Goal: Information Seeking & Learning: Learn about a topic

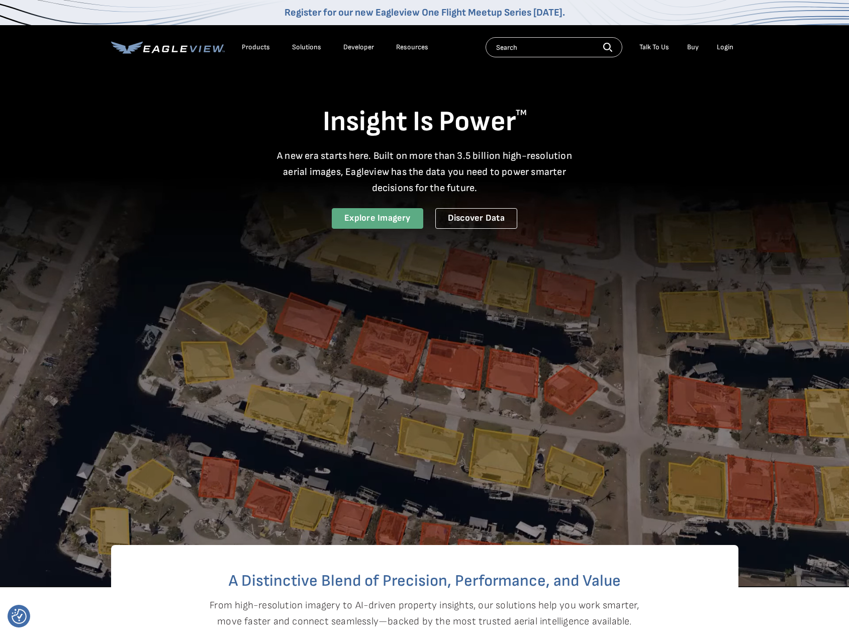
click at [378, 214] on link "Explore Imagery" at bounding box center [378, 218] width 92 height 21
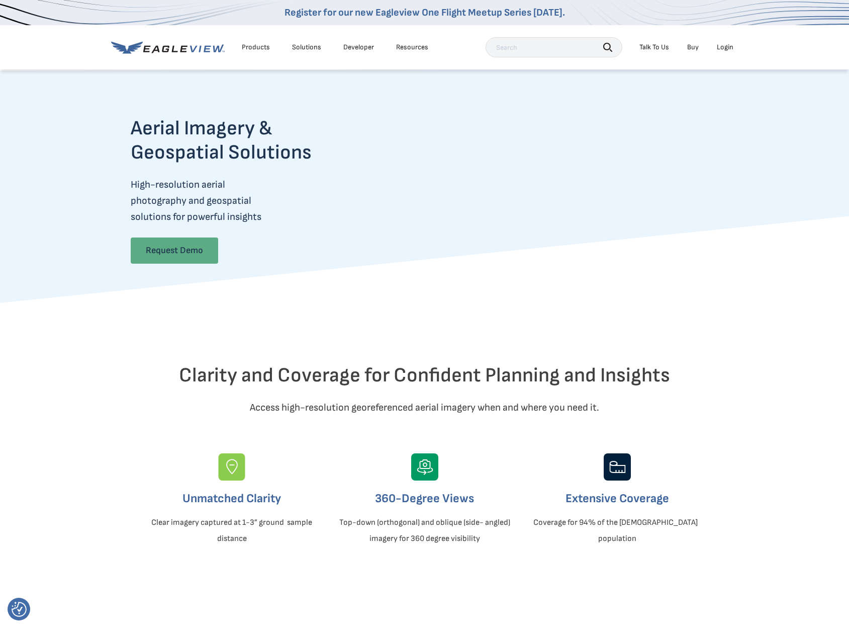
click at [180, 243] on link "Request Demo" at bounding box center [175, 250] width 88 height 26
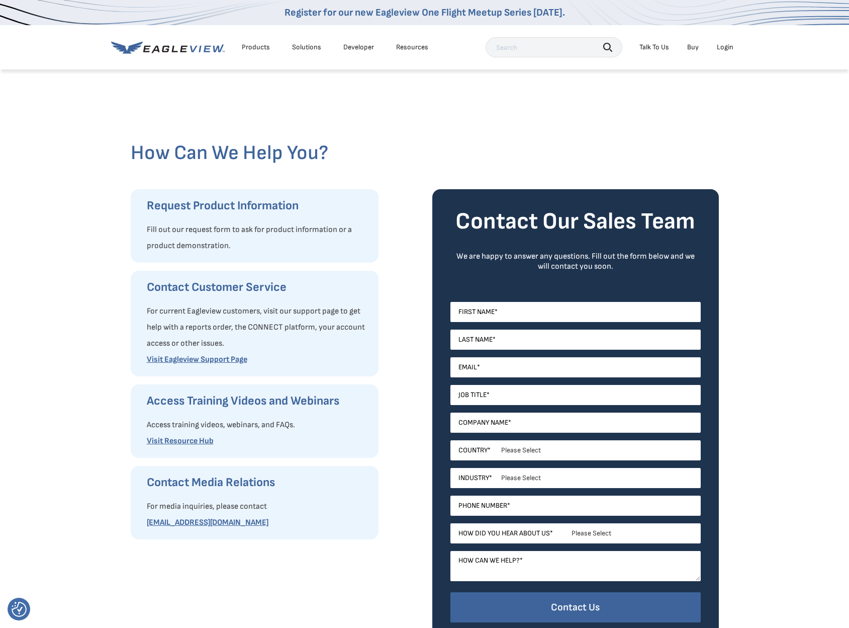
click at [259, 46] on div "Products" at bounding box center [256, 47] width 28 height 9
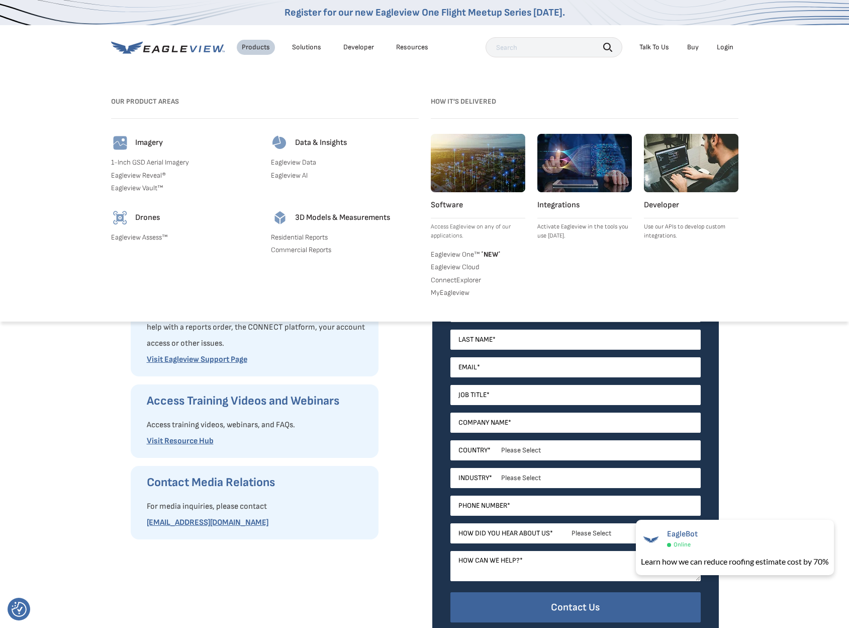
click at [306, 48] on div "Solutions" at bounding box center [306, 47] width 29 height 9
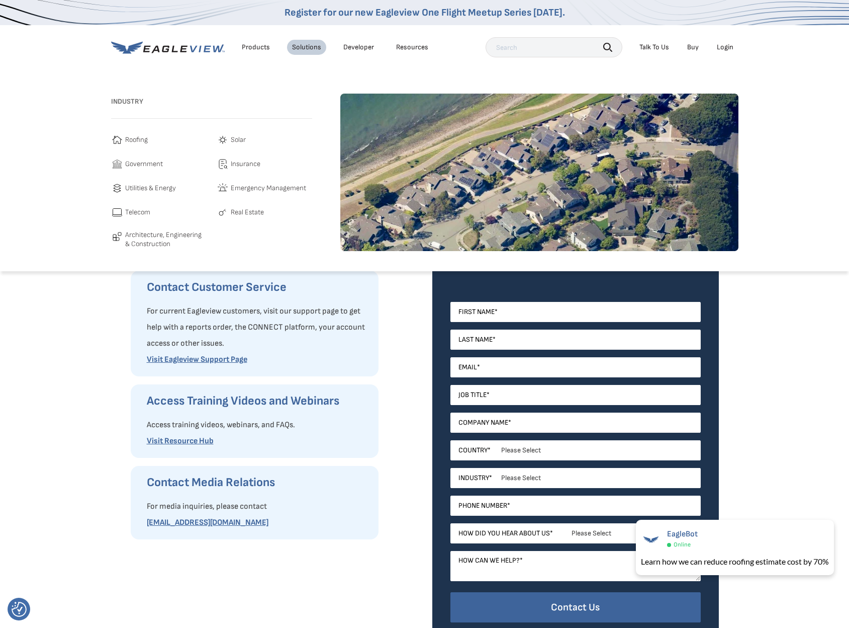
click at [253, 213] on span "Real Estate" at bounding box center [247, 212] width 33 height 12
